Goal: Task Accomplishment & Management: Complete application form

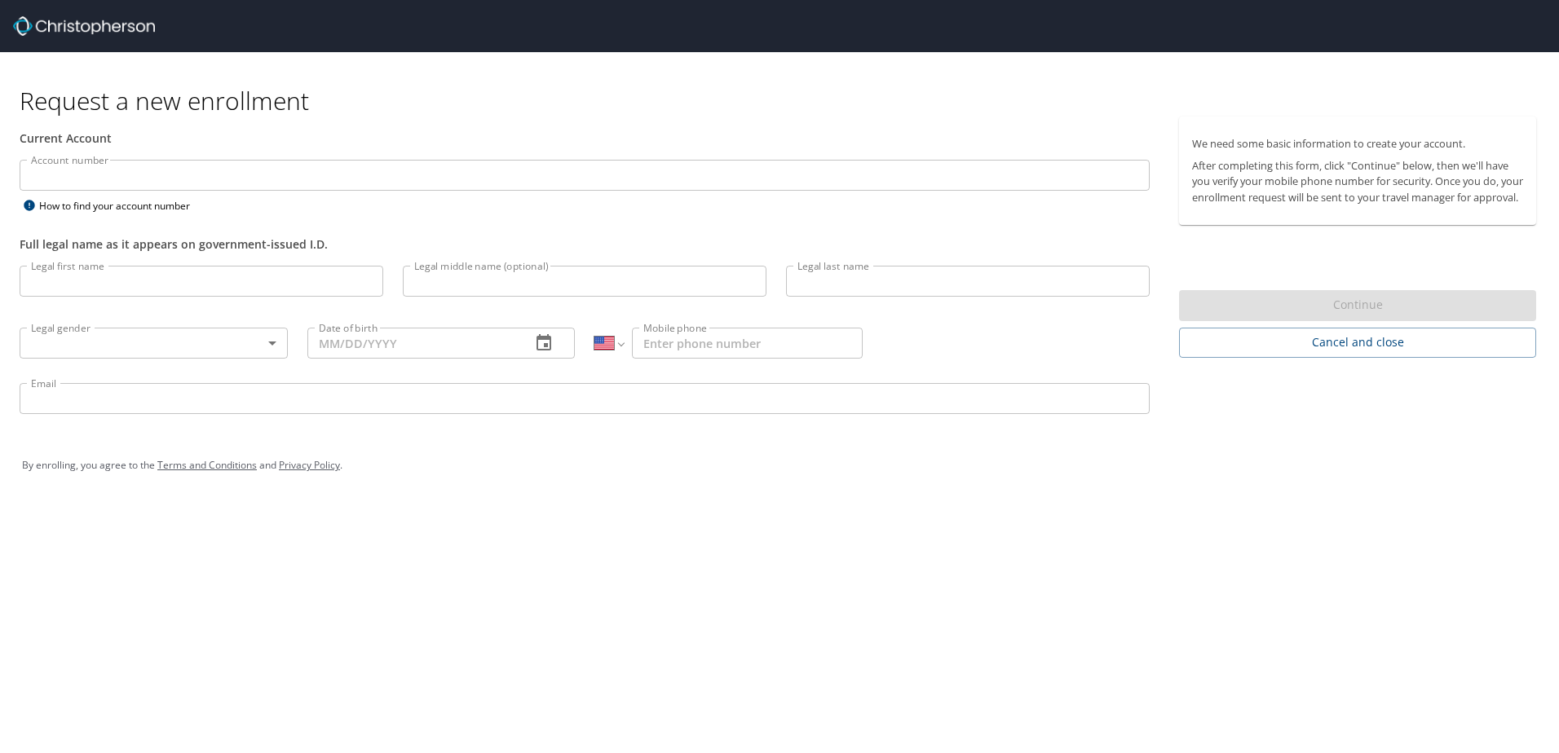
select select "US"
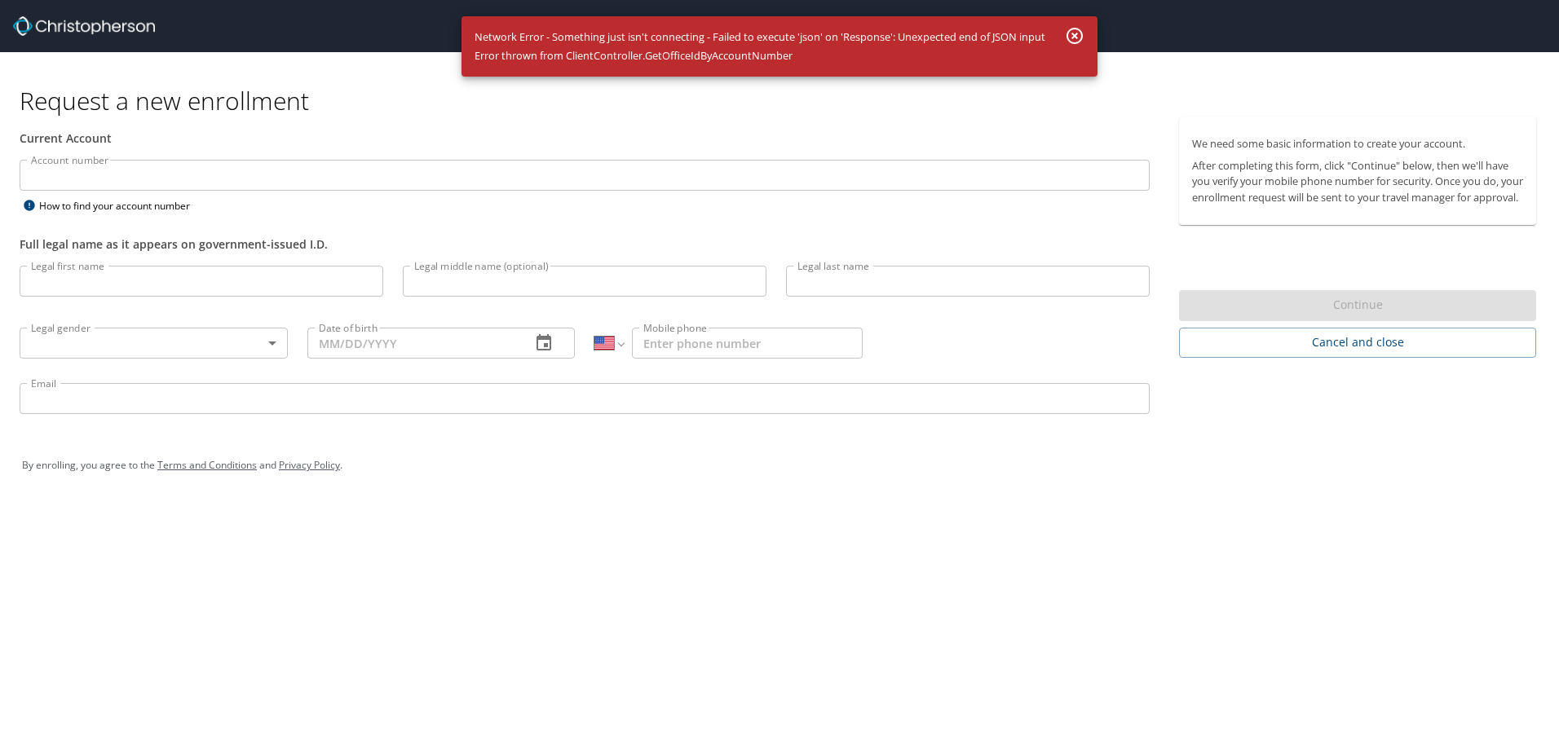
click at [1075, 32] on icon "button" at bounding box center [1075, 36] width 20 height 20
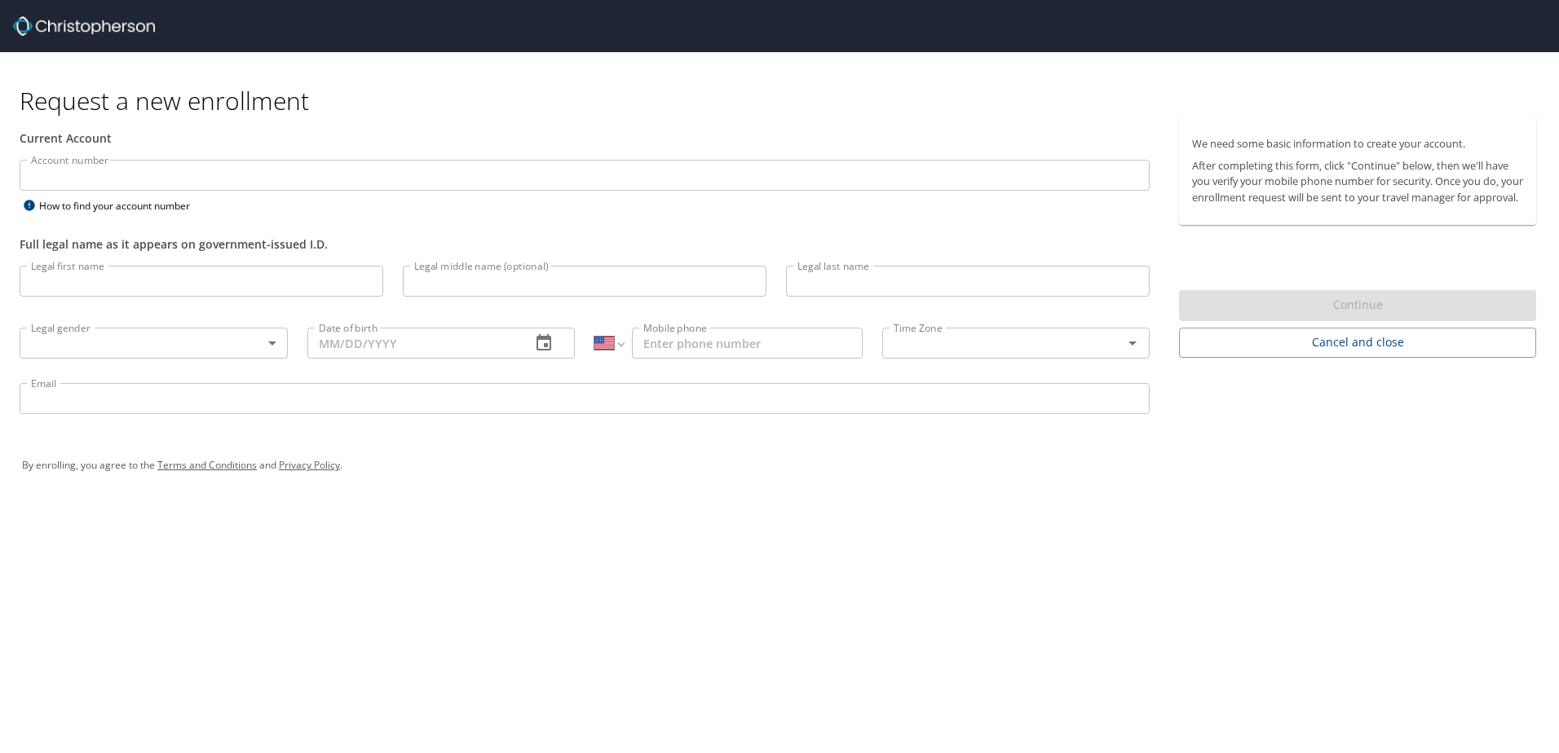
select select "US"
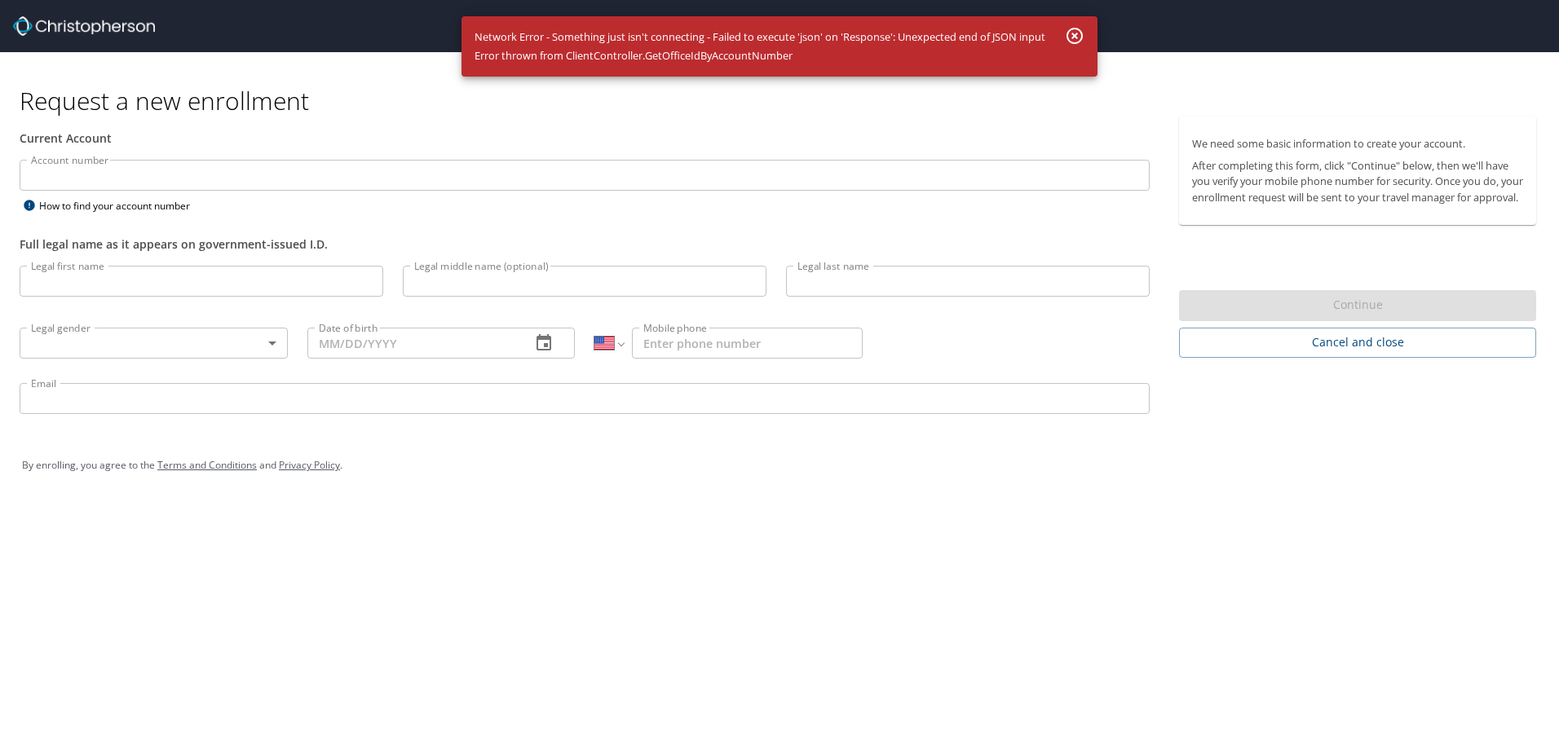
click at [1303, 563] on div "Request a new enrollment Current Account Account number Account number How to f…" at bounding box center [779, 376] width 1559 height 753
